Goal: Transaction & Acquisition: Download file/media

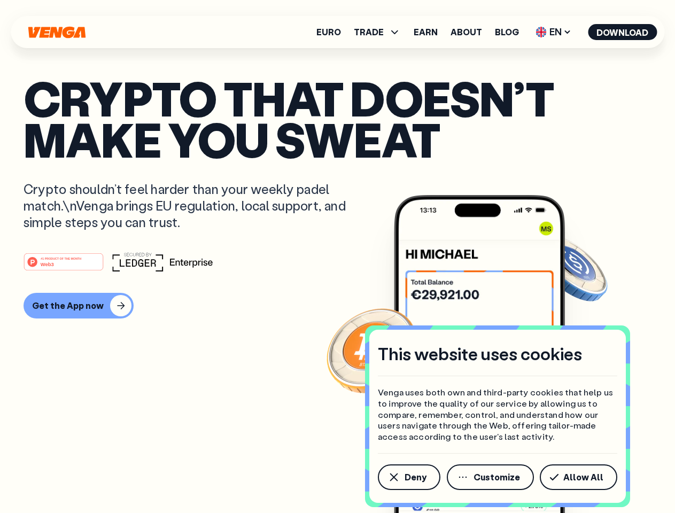
click at [337, 256] on div "#1 PRODUCT OF THE MONTH Web3" at bounding box center [337, 261] width 628 height 19
click at [408, 477] on span "Deny" at bounding box center [415, 477] width 22 height 9
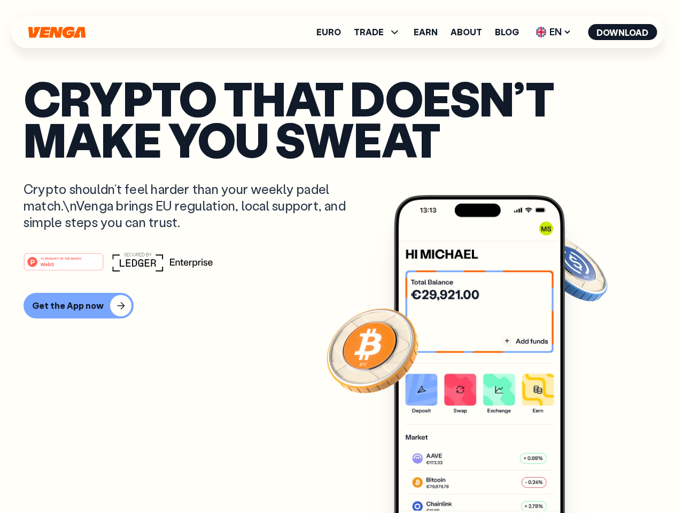
click at [491, 477] on img at bounding box center [479, 374] width 171 height 358
click at [580, 477] on article "Crypto that doesn’t make you sweat Crypto shouldn’t feel harder than your weekl…" at bounding box center [337, 277] width 628 height 401
click at [380, 32] on span "TRADE" at bounding box center [369, 32] width 30 height 9
click at [553, 32] on span "EN" at bounding box center [552, 31] width 43 height 17
click at [622, 32] on button "Download" at bounding box center [621, 32] width 69 height 16
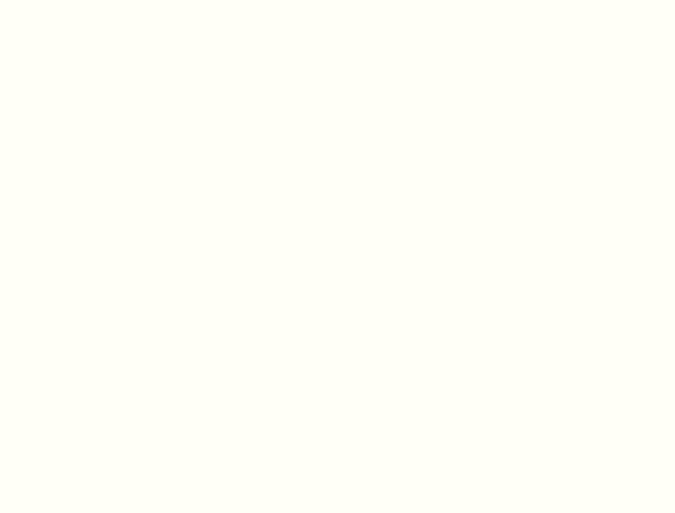
click at [77, 0] on html "This website uses cookies Venga uses both own and third-party cookies that help…" at bounding box center [337, 0] width 675 height 0
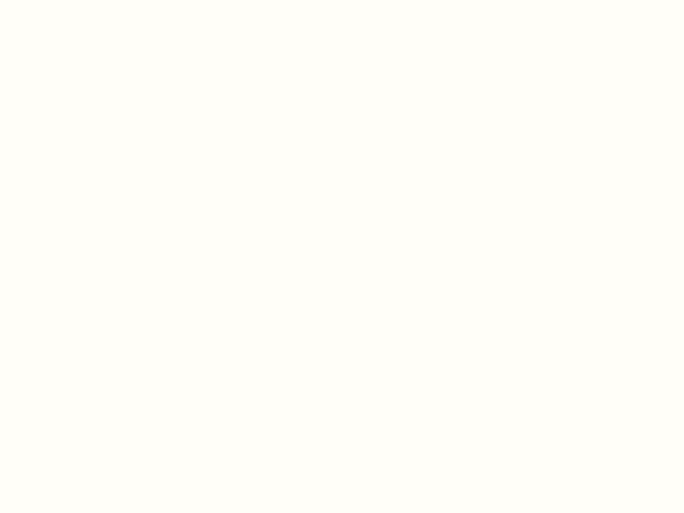
click at [65, 0] on html "This website uses cookies Venga uses both own and third-party cookies that help…" at bounding box center [342, 0] width 684 height 0
